Goal: Transaction & Acquisition: Purchase product/service

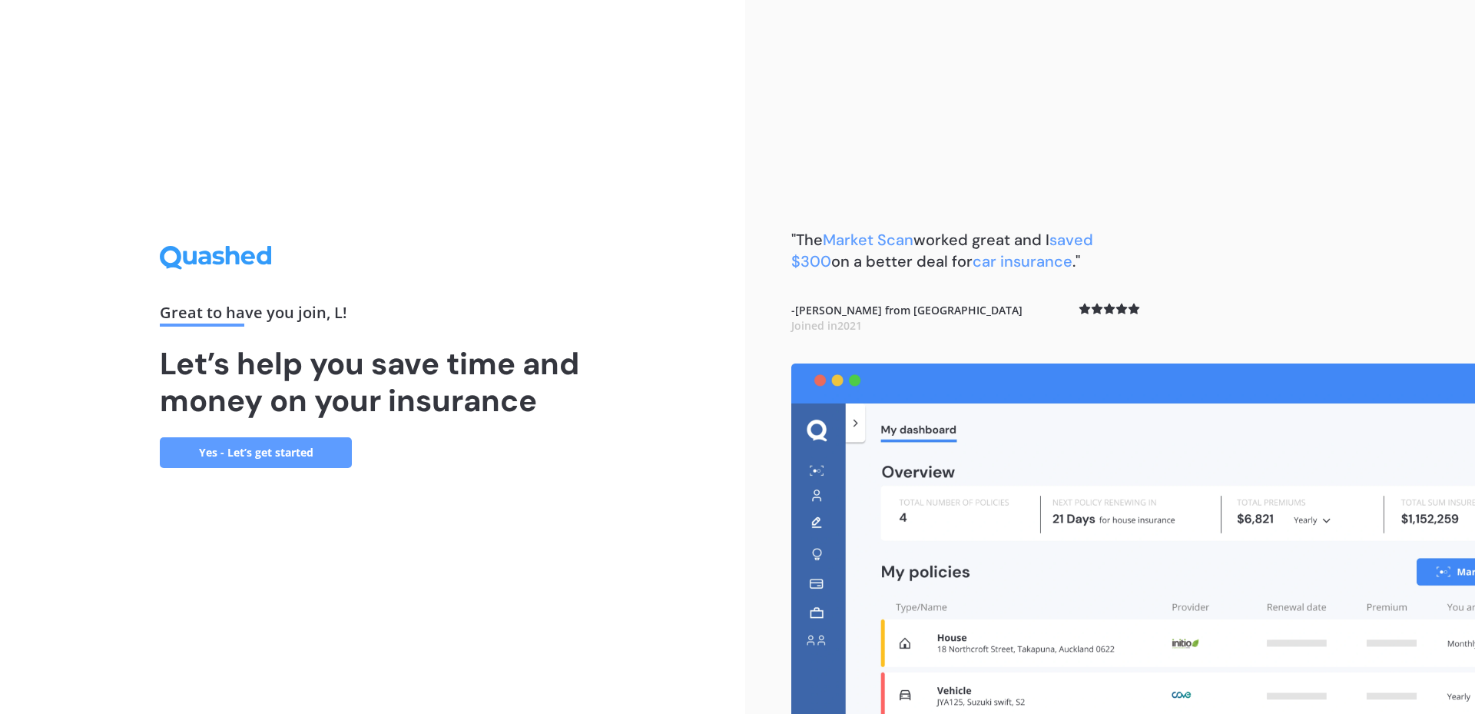
click at [329, 452] on link "Yes - Let’s get started" at bounding box center [256, 452] width 192 height 31
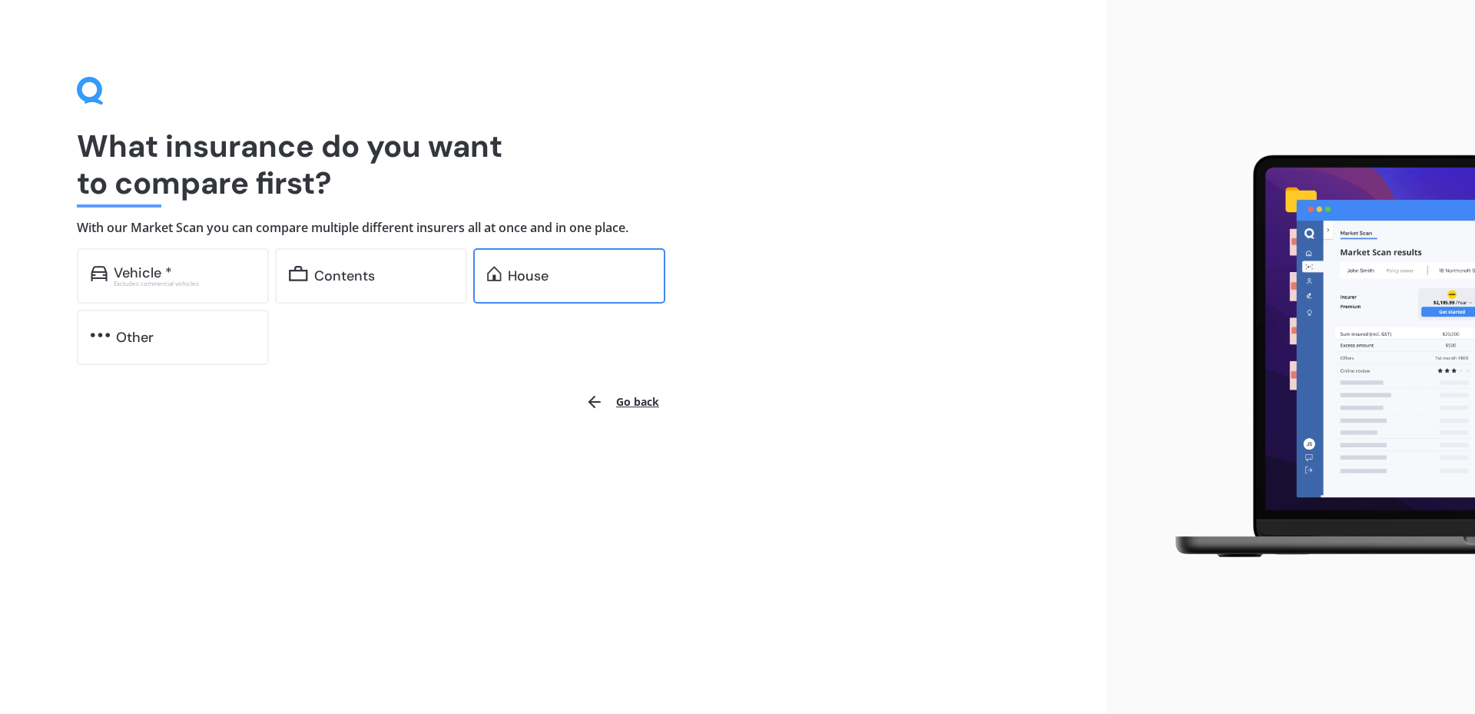
click at [489, 281] on img at bounding box center [494, 273] width 15 height 15
